Goal: Obtain resource: Obtain resource

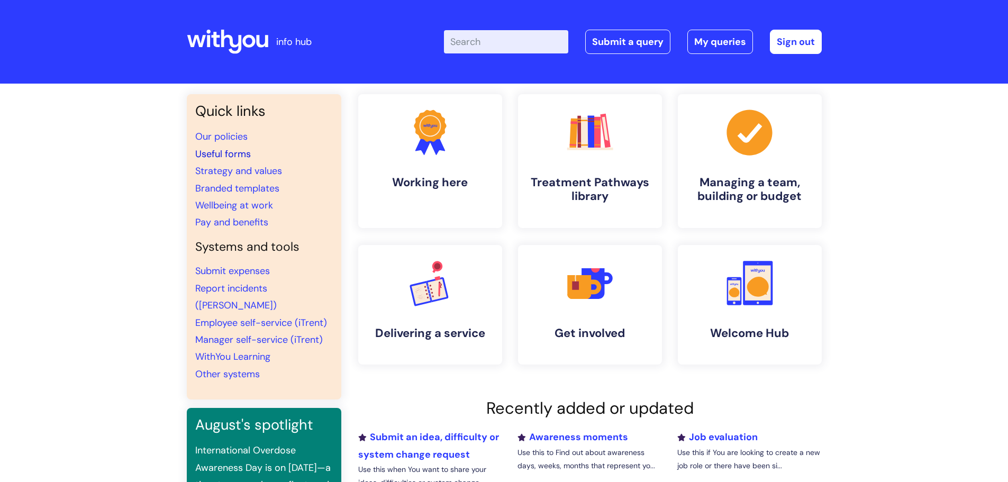
click at [229, 151] on link "Useful forms" at bounding box center [223, 154] width 56 height 13
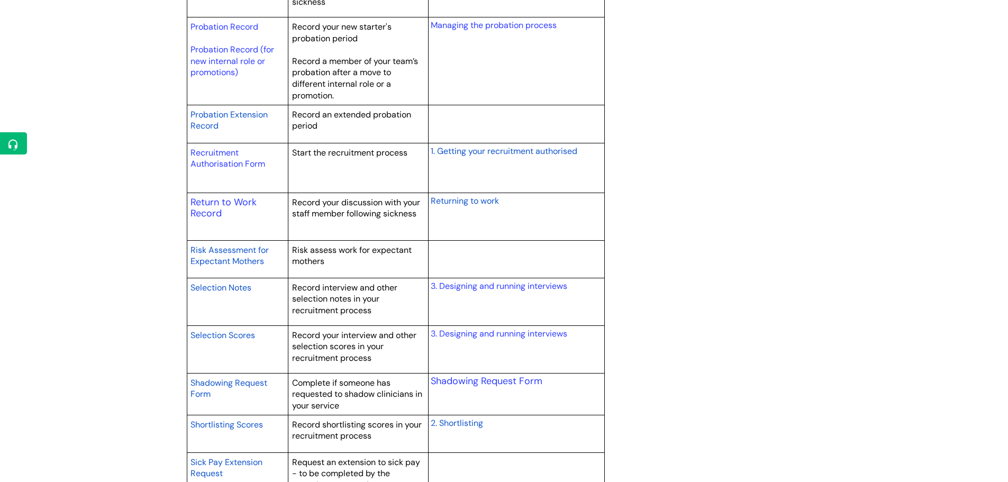
scroll to position [1481, 0]
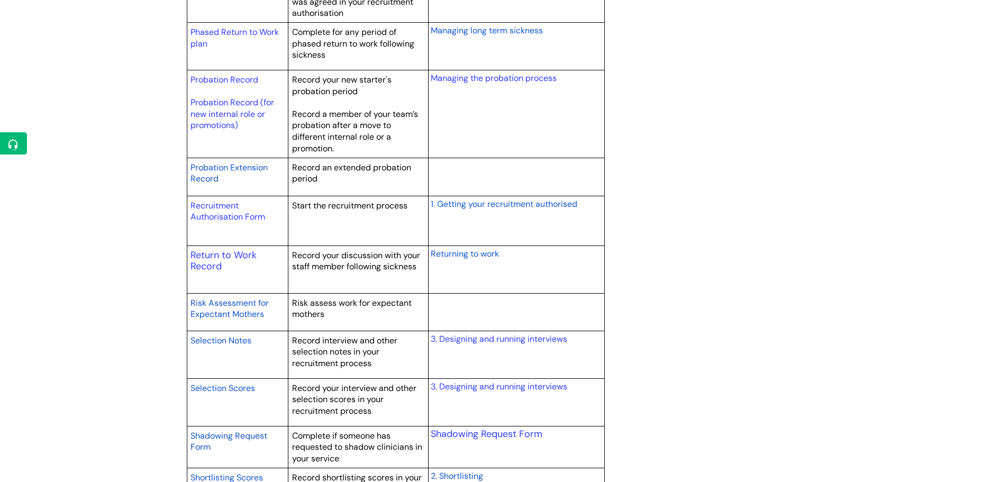
click at [221, 171] on span "Probation Extension Record" at bounding box center [228, 173] width 77 height 23
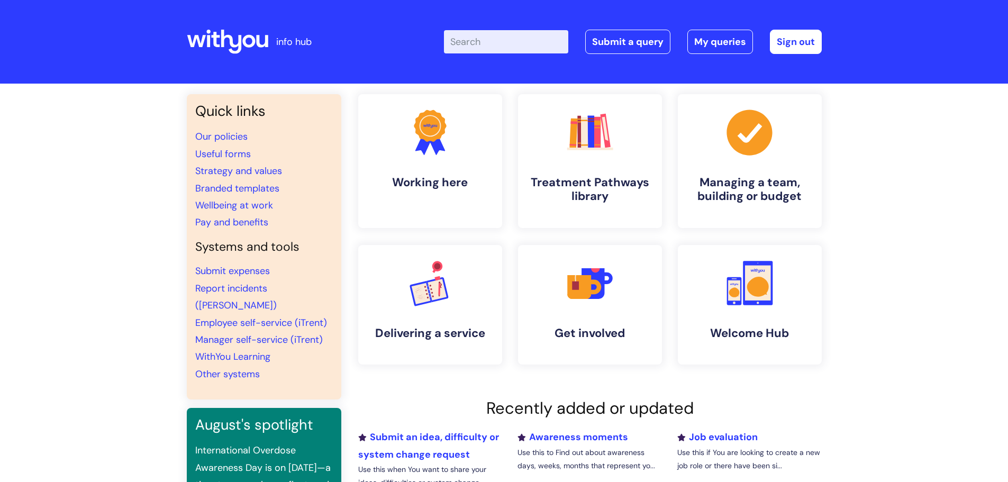
click at [253, 158] on li "Useful forms" at bounding box center [264, 153] width 138 height 17
click at [228, 153] on link "Useful forms" at bounding box center [223, 154] width 56 height 13
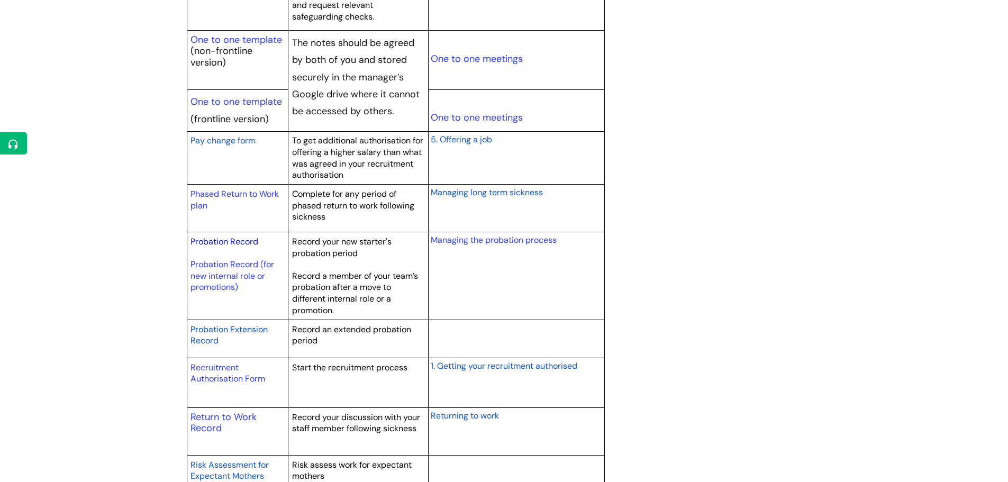
scroll to position [1322, 0]
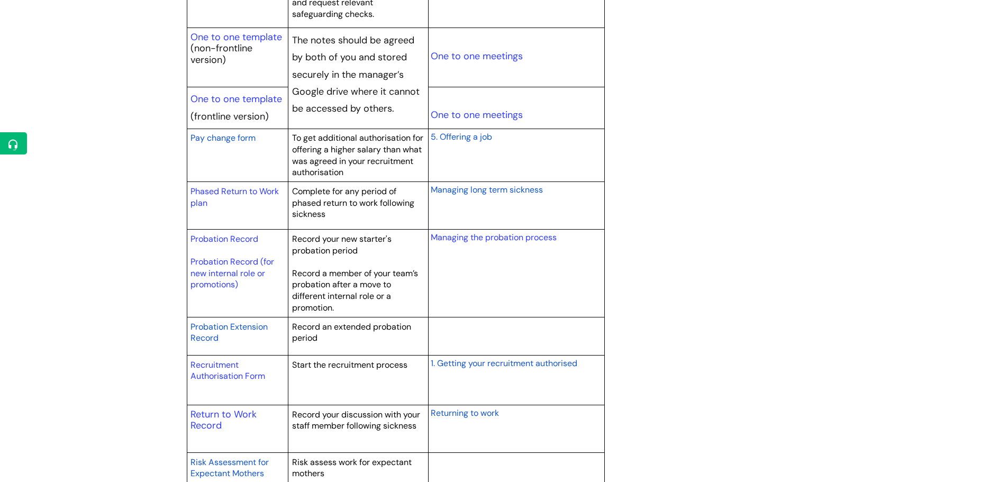
click at [207, 334] on span "Probation Extension Record" at bounding box center [228, 332] width 77 height 23
